Goal: Task Accomplishment & Management: Manage account settings

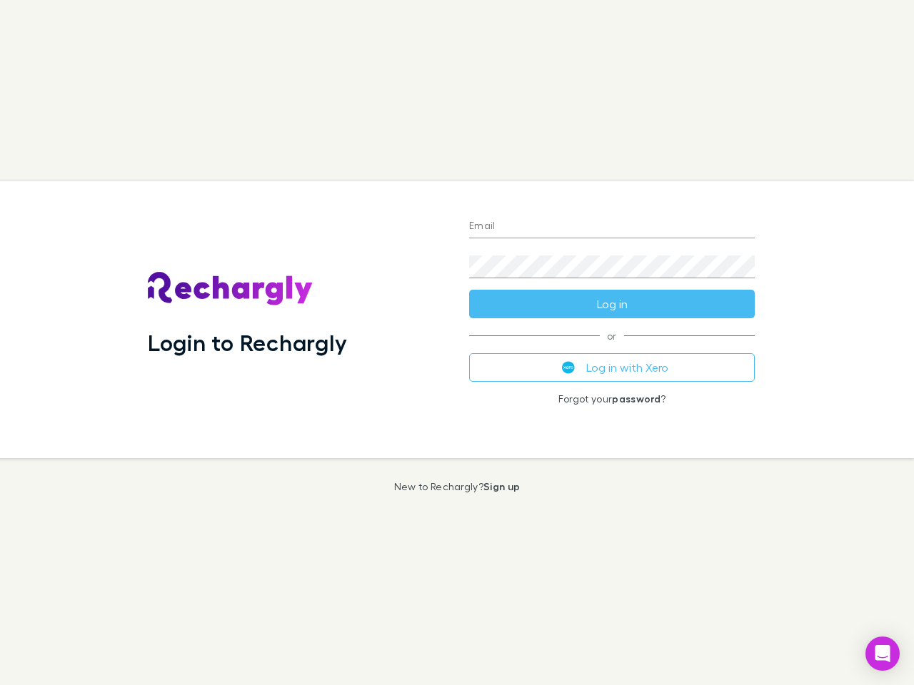
click at [457, 343] on div "Login to Rechargly" at bounding box center [296, 319] width 321 height 277
click at [612, 227] on input "Email" at bounding box center [612, 227] width 286 height 23
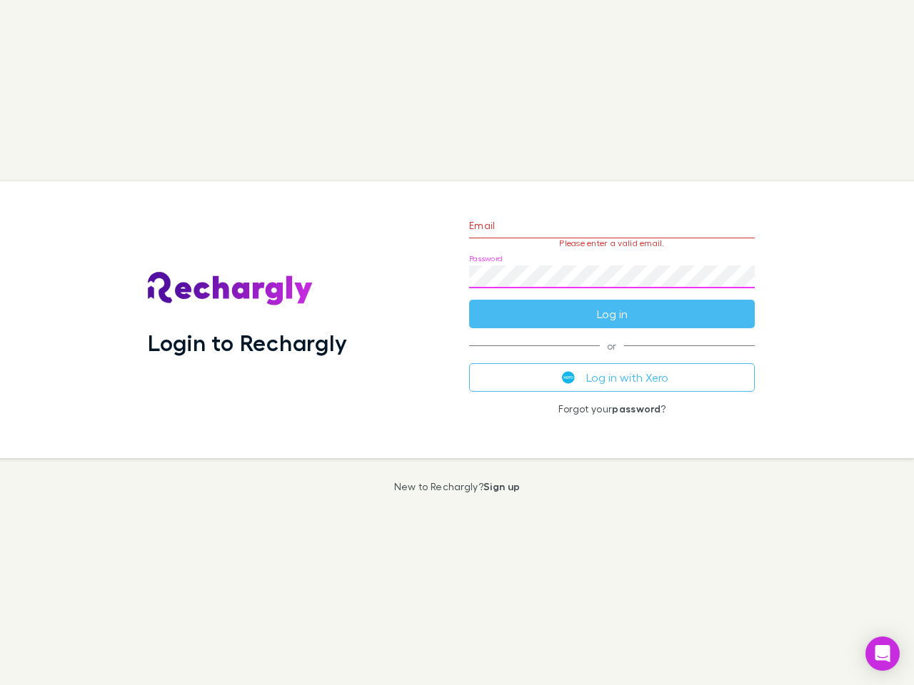
click at [612, 304] on form "Email Please enter a valid email. Password Log in" at bounding box center [612, 266] width 286 height 124
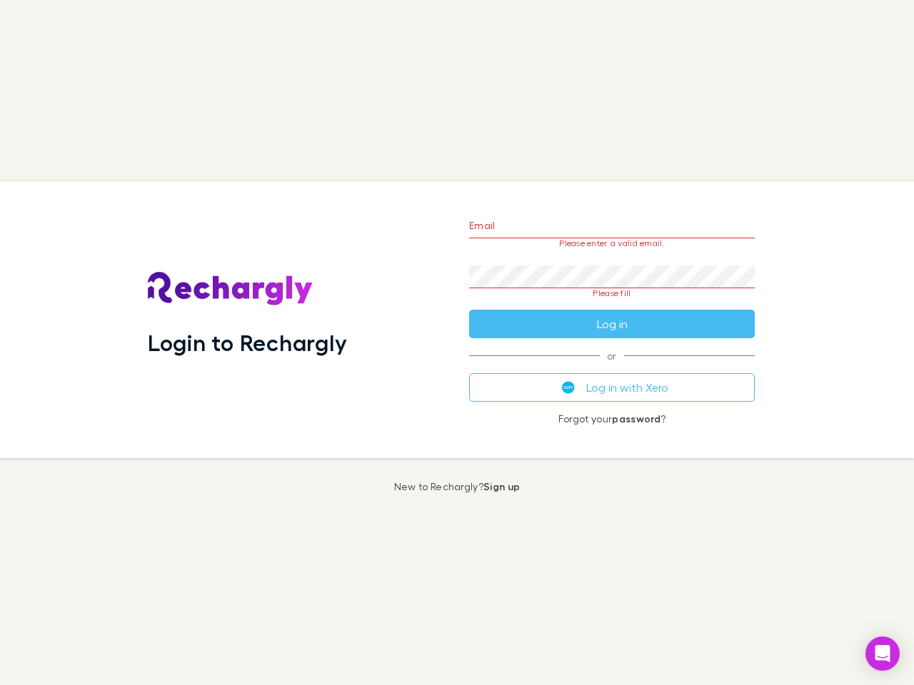
click at [612, 368] on div "Email Please enter a valid email. Password Please fill Log in or Log in with Xe…" at bounding box center [612, 319] width 308 height 277
click at [882, 654] on icon "Open Intercom Messenger" at bounding box center [882, 653] width 15 height 17
